Goal: Information Seeking & Learning: Learn about a topic

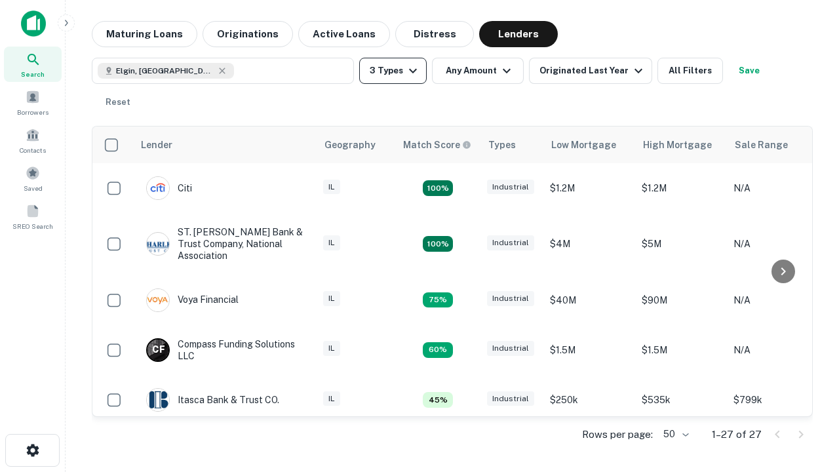
click at [393, 71] on button "3 Types" at bounding box center [393, 71] width 68 height 26
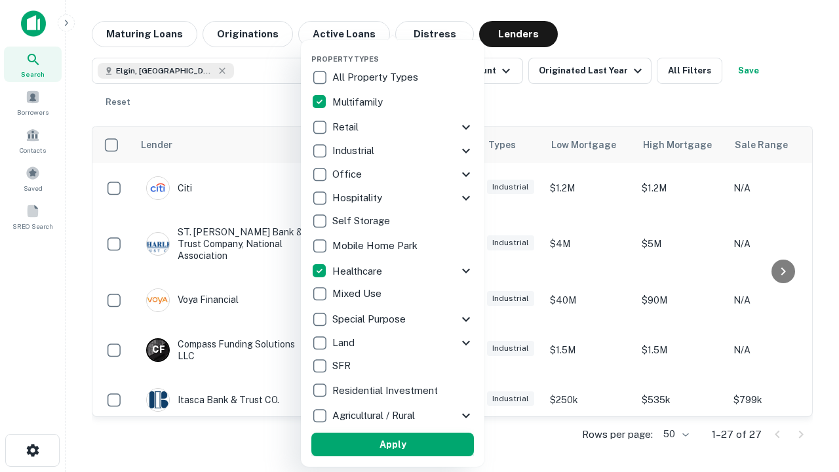
click at [393, 444] on button "Apply" at bounding box center [392, 445] width 163 height 24
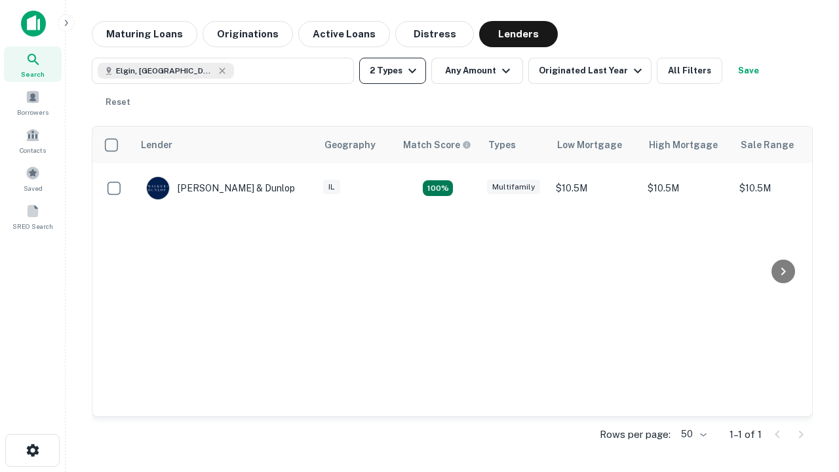
click at [393, 71] on button "2 Types" at bounding box center [392, 71] width 67 height 26
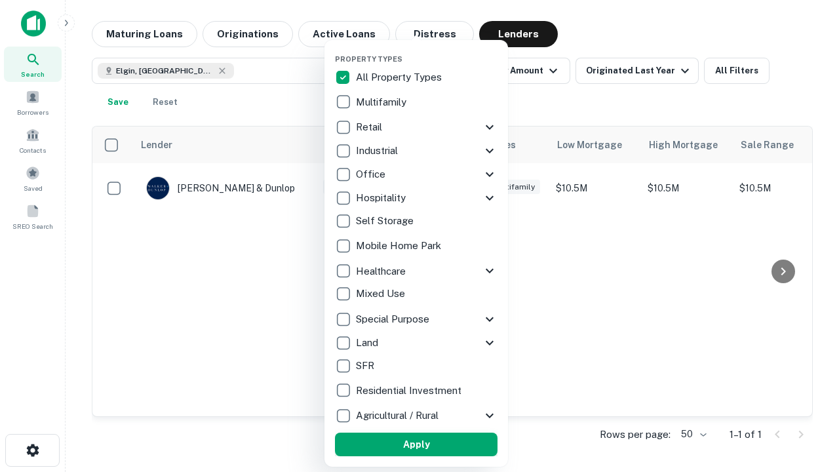
click at [416, 444] on button "Apply" at bounding box center [416, 445] width 163 height 24
